Goal: Download file/media

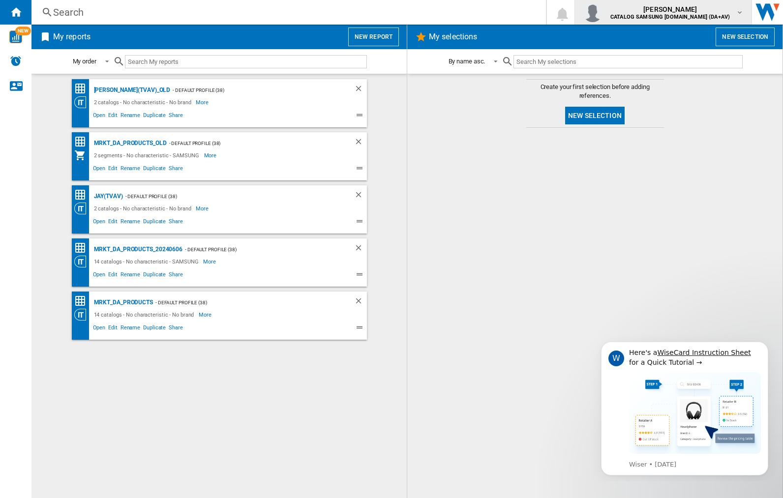
click at [602, 12] on img "button" at bounding box center [593, 12] width 20 height 20
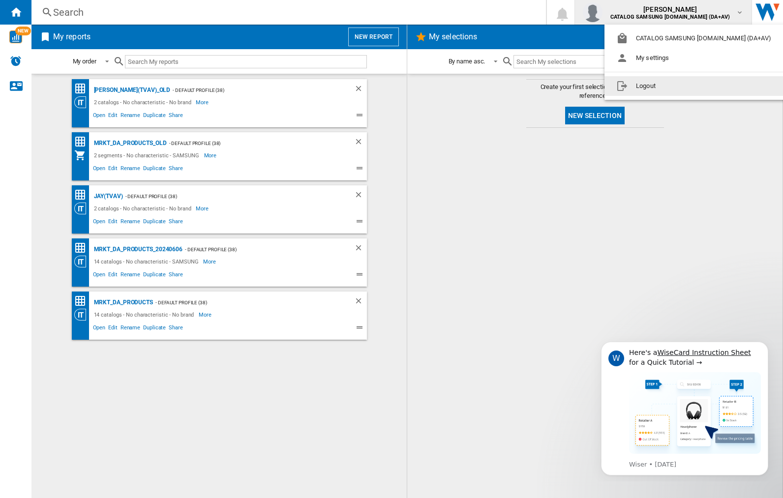
click at [680, 86] on button "Logout" at bounding box center [695, 86] width 182 height 20
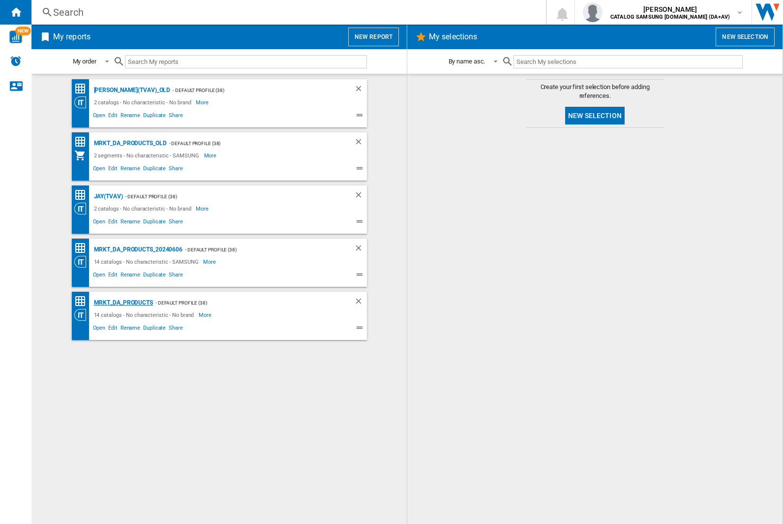
click at [123, 302] on div "MRKT_DA_PRODUCTS" at bounding box center [121, 303] width 61 height 12
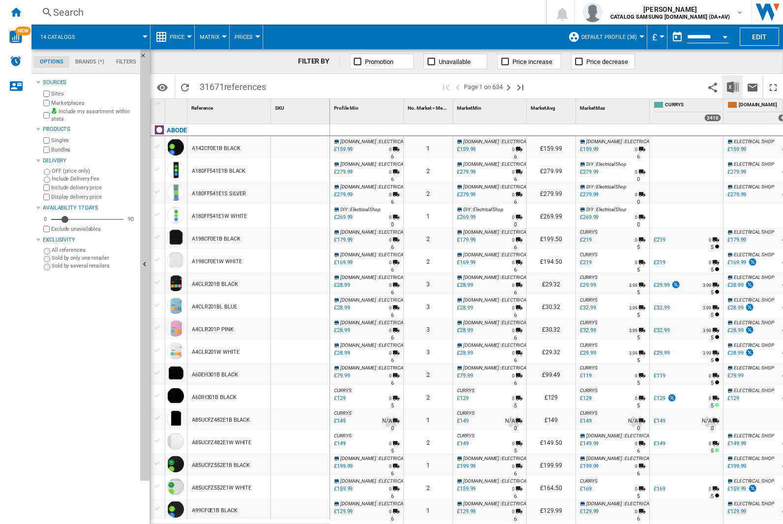
click at [732, 86] on img "Download in Excel" at bounding box center [733, 87] width 12 height 12
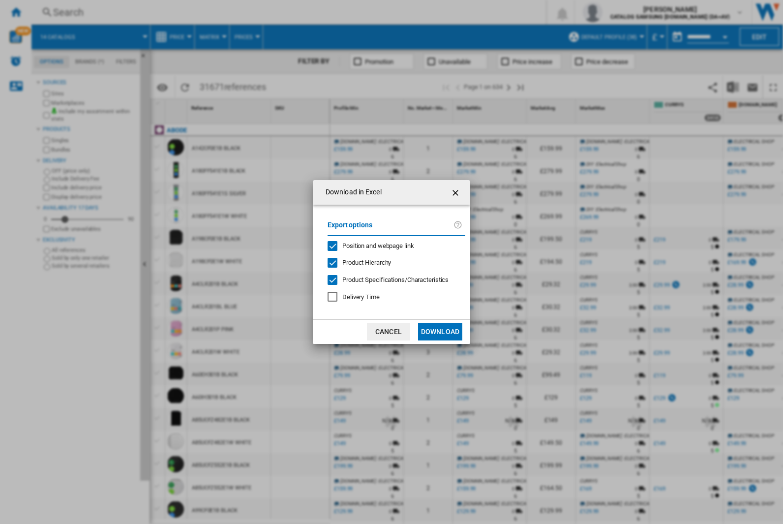
click at [372, 245] on span "Position and webpage link" at bounding box center [378, 245] width 72 height 7
click at [440, 331] on button "Download" at bounding box center [440, 332] width 44 height 18
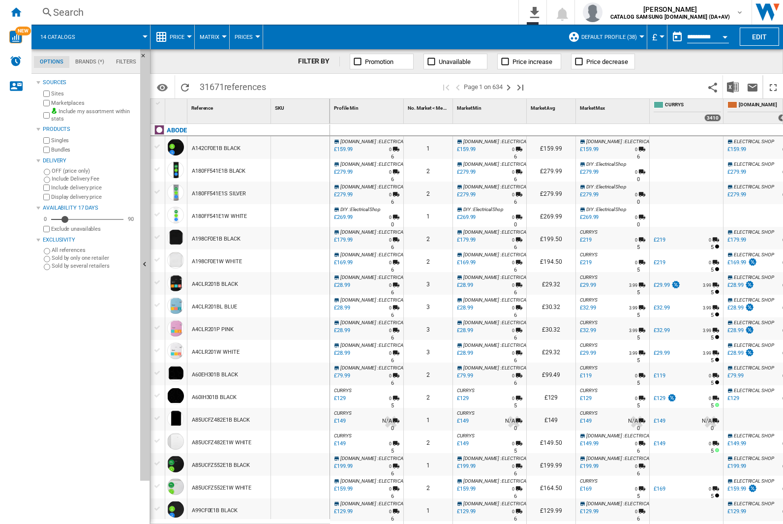
click at [717, 65] on div "FILTER BY Promotion Unavailable Price increase Price decrease" at bounding box center [466, 61] width 633 height 25
